Goal: Navigation & Orientation: Find specific page/section

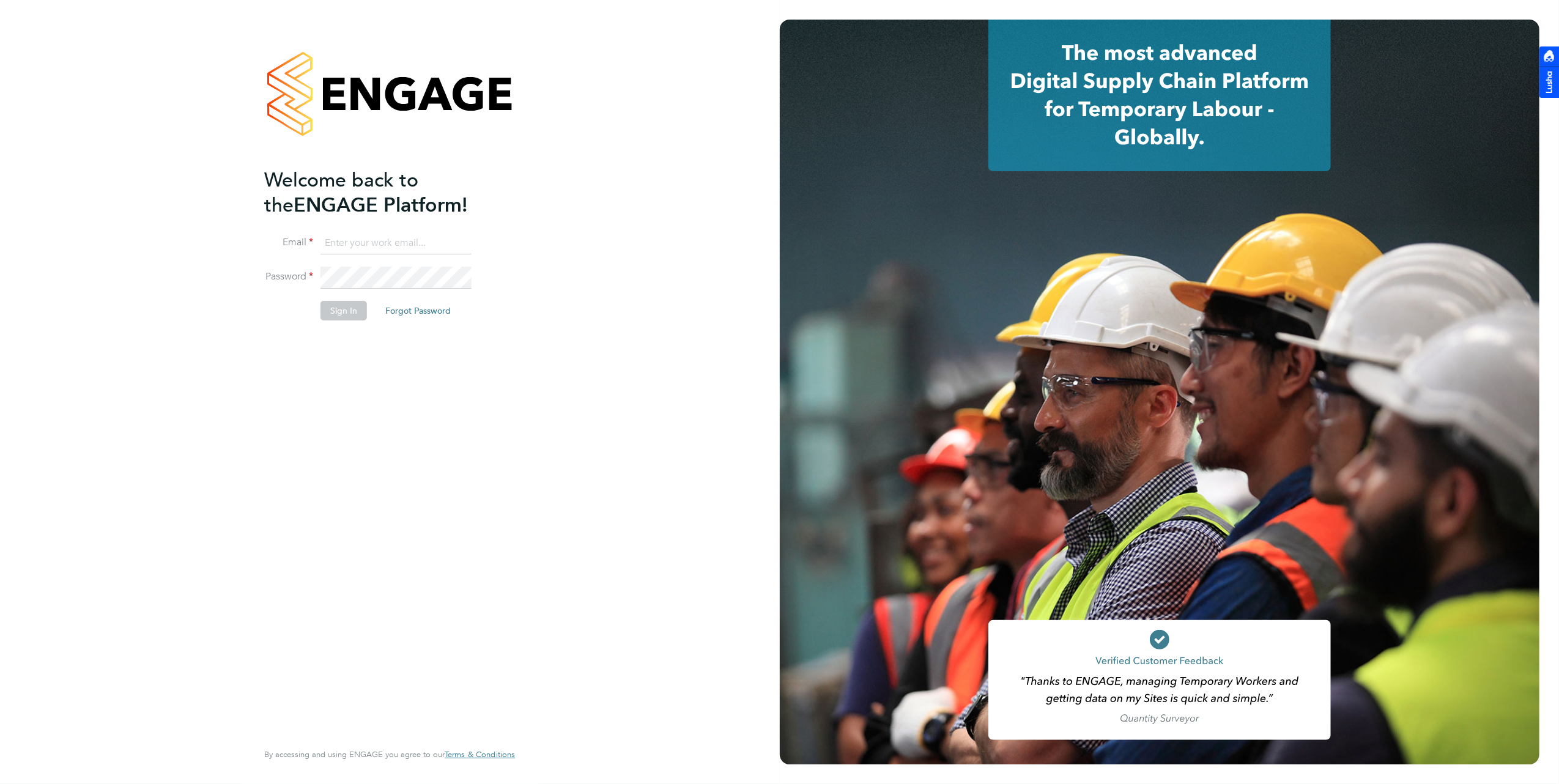
click at [382, 237] on input at bounding box center [396, 243] width 151 height 22
type input "brooke@net-temps.co.uk"
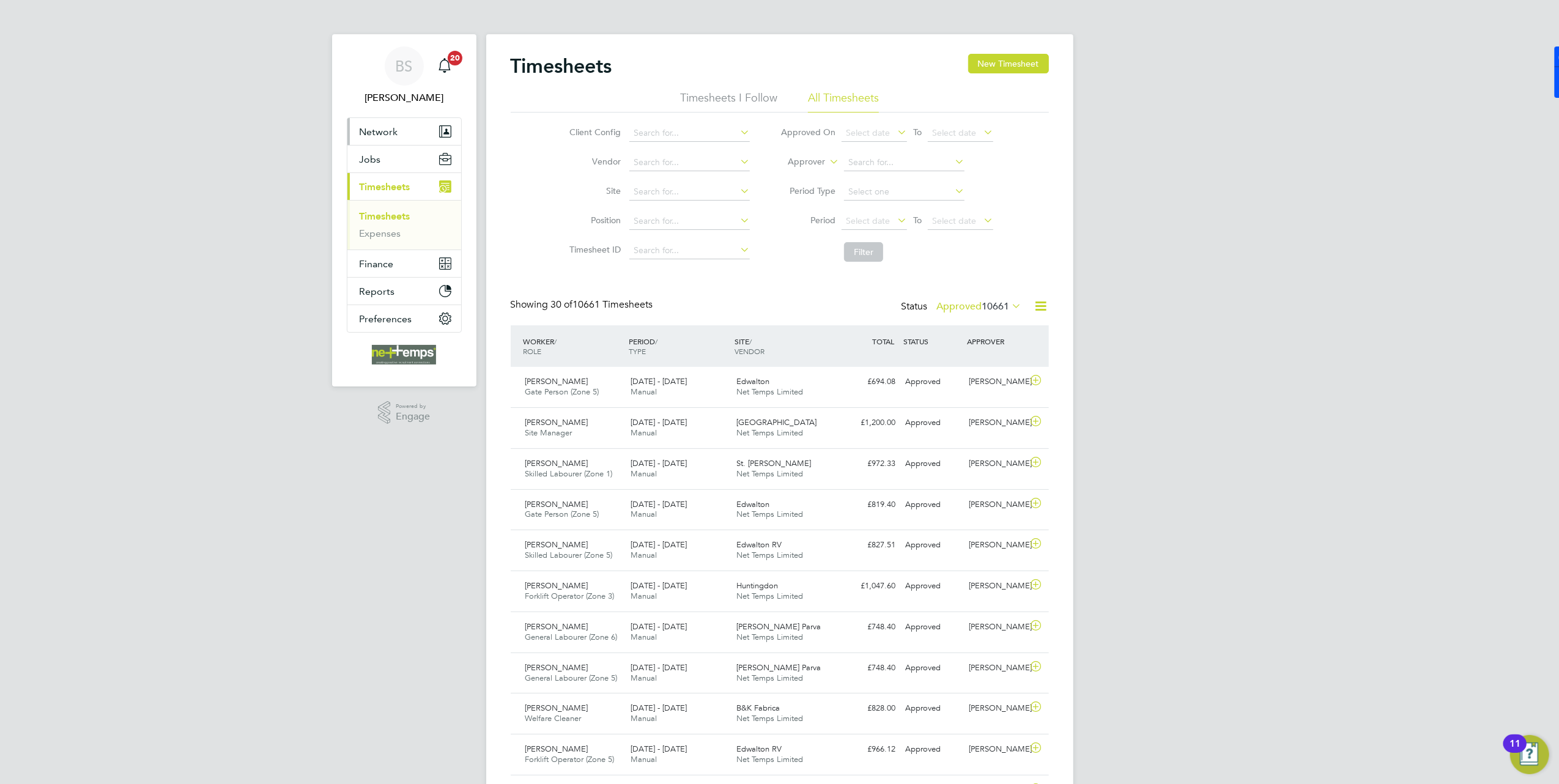
click at [395, 128] on span "Network" at bounding box center [379, 132] width 38 height 12
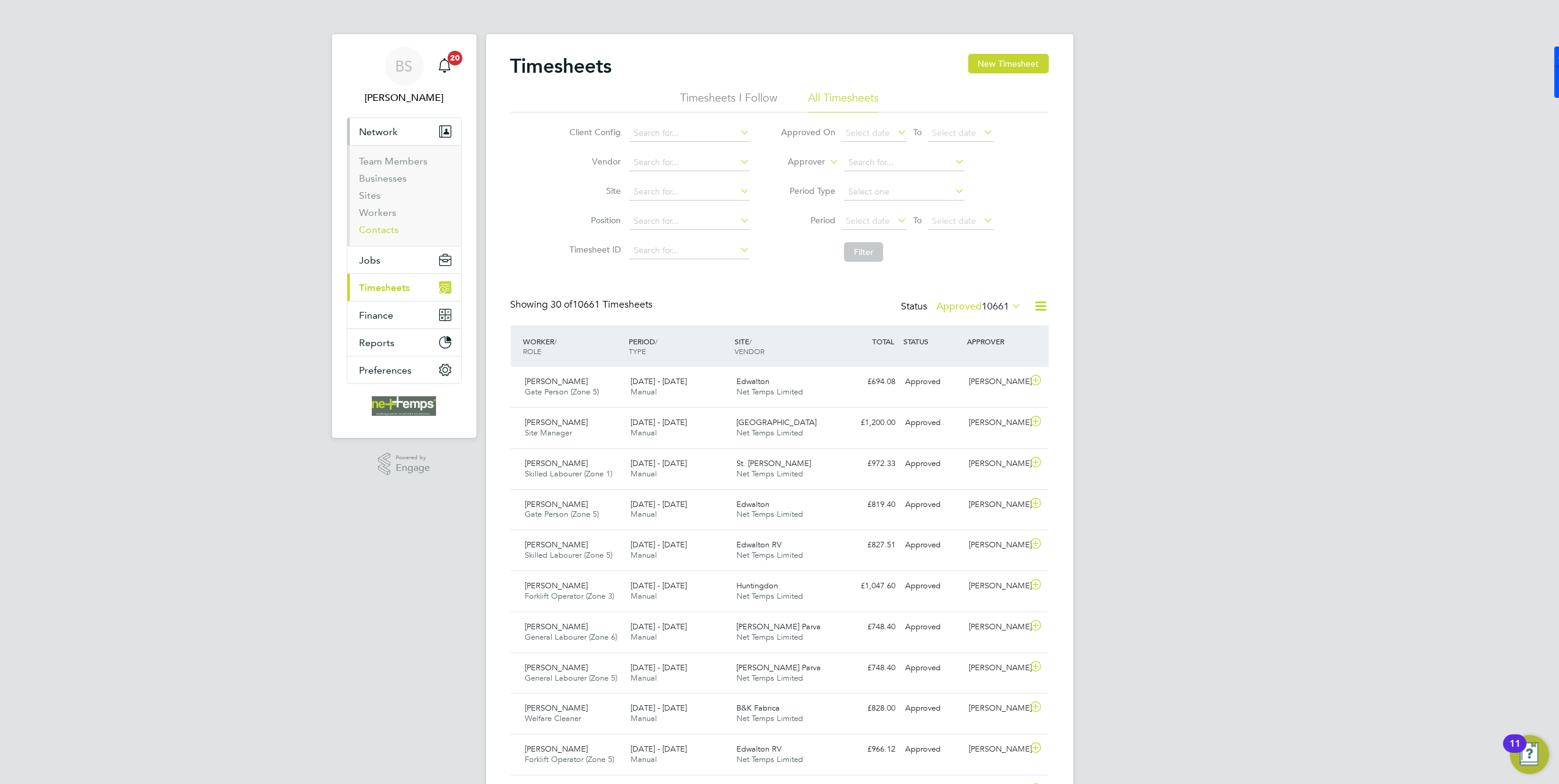
click at [375, 233] on link "Contacts" at bounding box center [379, 229] width 40 height 12
